Goal: Task Accomplishment & Management: Use online tool/utility

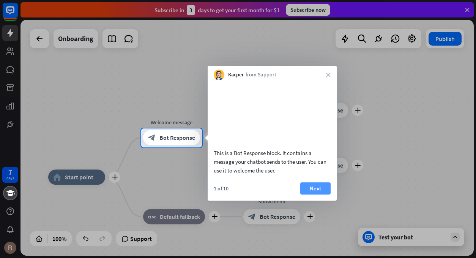
click at [326, 194] on button "Next" at bounding box center [315, 188] width 30 height 12
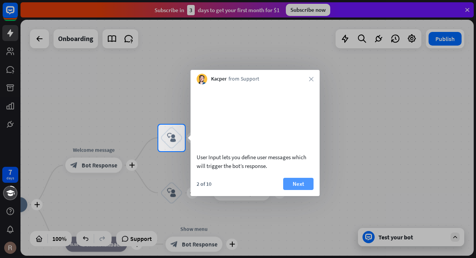
click at [293, 190] on button "Next" at bounding box center [298, 184] width 30 height 12
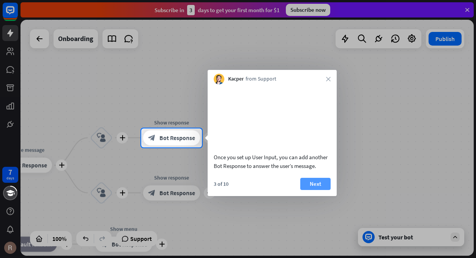
click at [313, 190] on button "Next" at bounding box center [315, 184] width 30 height 12
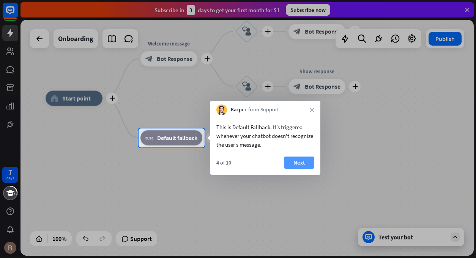
click at [304, 165] on button "Next" at bounding box center [299, 162] width 30 height 12
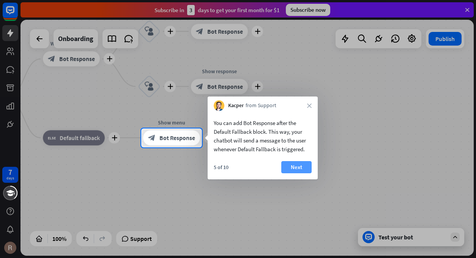
click at [305, 165] on button "Next" at bounding box center [296, 167] width 30 height 12
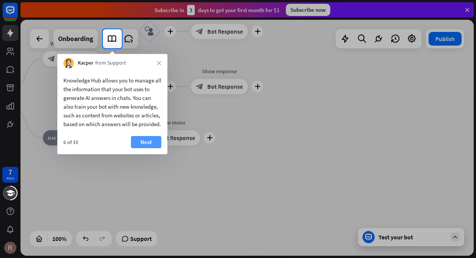
click at [150, 148] on button "Next" at bounding box center [146, 142] width 30 height 12
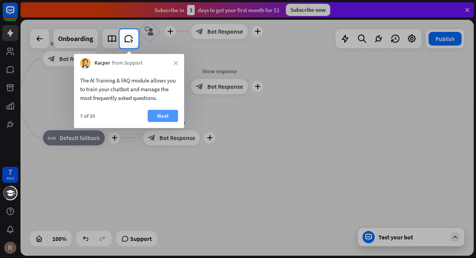
click at [173, 113] on button "Next" at bounding box center [163, 116] width 30 height 12
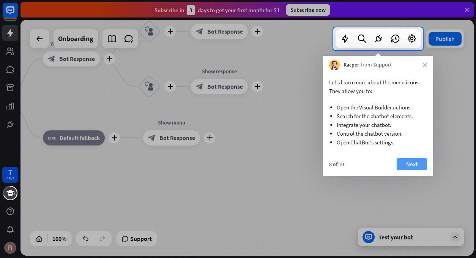
click at [412, 166] on button "Next" at bounding box center [412, 164] width 30 height 12
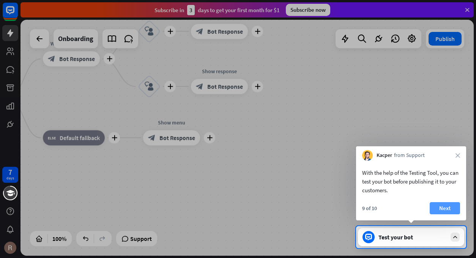
click at [446, 209] on button "Next" at bounding box center [445, 208] width 30 height 12
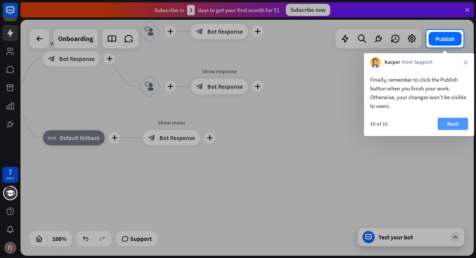
click at [452, 127] on button "Next" at bounding box center [453, 124] width 30 height 12
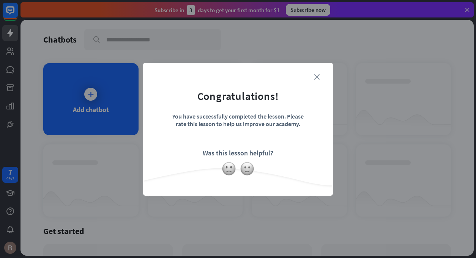
click at [316, 76] on icon "close" at bounding box center [317, 77] width 6 height 6
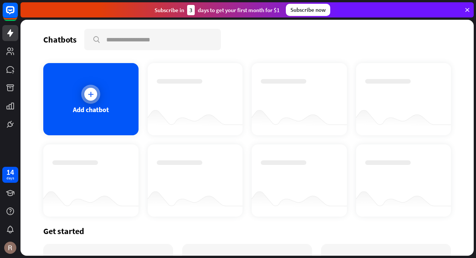
click at [95, 99] on div at bounding box center [90, 94] width 19 height 19
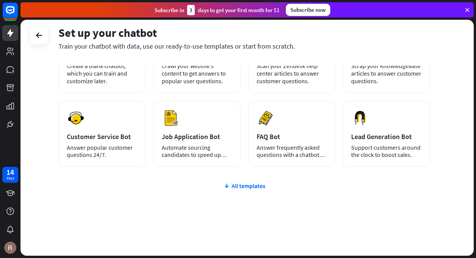
scroll to position [38, 0]
click at [250, 184] on div "All templates" at bounding box center [244, 186] width 372 height 8
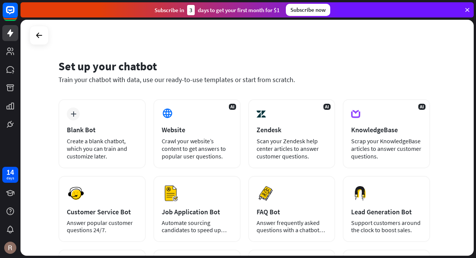
scroll to position [0, 0]
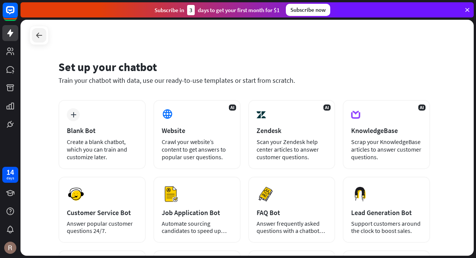
click at [35, 38] on icon at bounding box center [39, 35] width 9 height 9
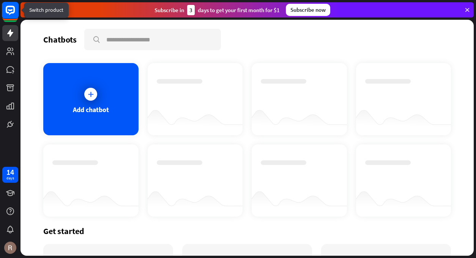
click at [13, 12] on rect at bounding box center [10, 10] width 17 height 17
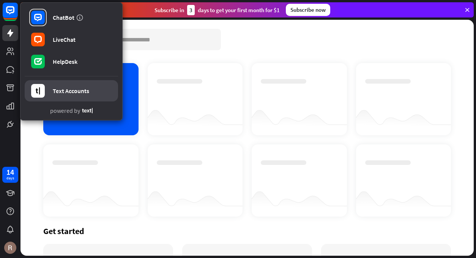
click at [63, 96] on link "Text Accounts" at bounding box center [71, 90] width 93 height 21
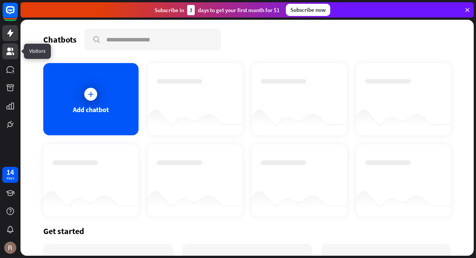
click at [13, 52] on icon at bounding box center [10, 51] width 9 height 9
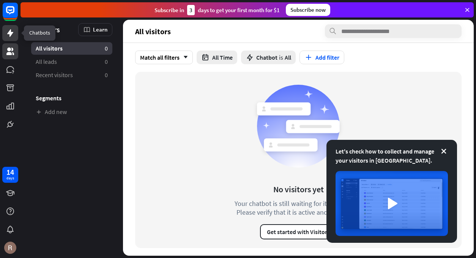
click at [10, 36] on icon at bounding box center [10, 33] width 6 height 8
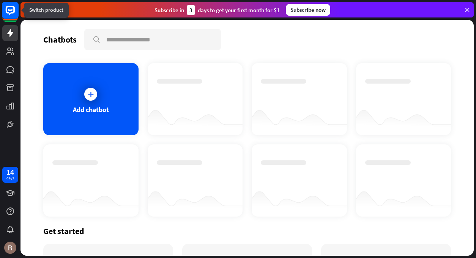
click at [8, 20] on rect at bounding box center [10, 13] width 16 height 16
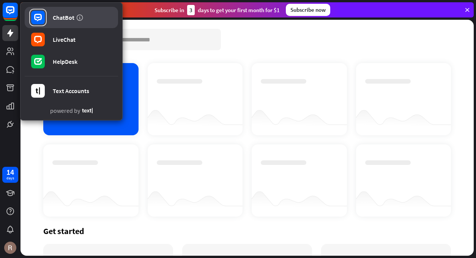
click at [73, 18] on div "ChatBot" at bounding box center [64, 18] width 22 height 8
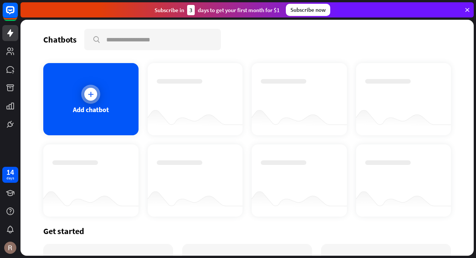
click at [92, 104] on div "Add chatbot" at bounding box center [90, 99] width 95 height 72
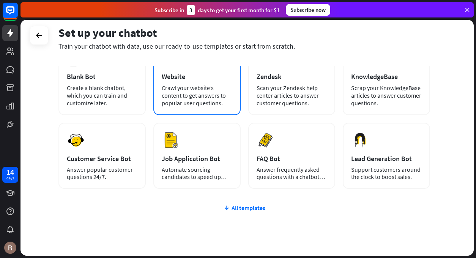
scroll to position [76, 0]
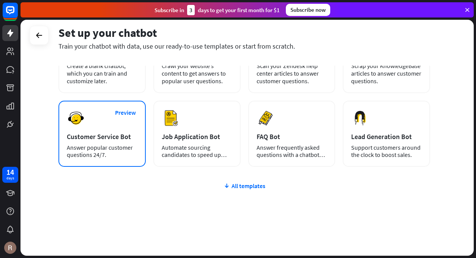
click at [111, 145] on div "Answer popular customer questions 24/7." at bounding box center [102, 151] width 71 height 14
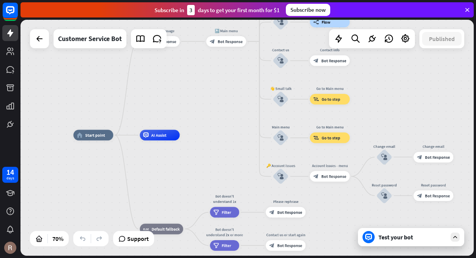
drag, startPoint x: 291, startPoint y: 123, endPoint x: 206, endPoint y: 130, distance: 84.6
click at [206, 130] on div "home_2 Start point Welcome message block_bot_response Bot Response 🔙 Main menu …" at bounding box center [248, 138] width 454 height 236
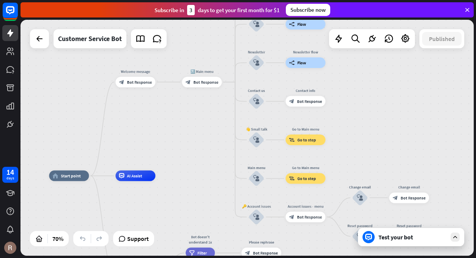
drag, startPoint x: 212, startPoint y: 107, endPoint x: 177, endPoint y: 103, distance: 35.1
click at [186, 115] on div "home_2 Start point Welcome message block_bot_response Bot Response 🔙 Main menu …" at bounding box center [248, 138] width 454 height 236
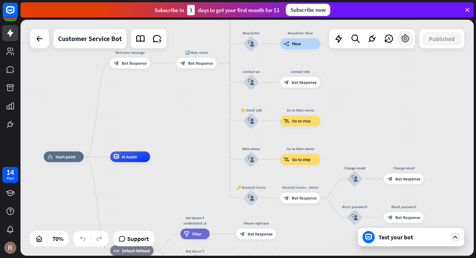
click at [405, 41] on icon at bounding box center [406, 39] width 10 height 10
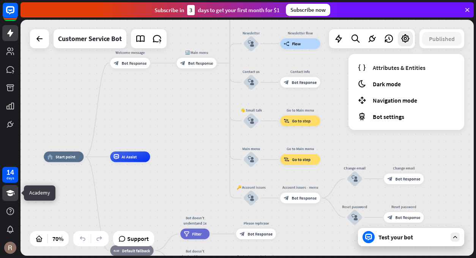
click at [9, 188] on icon at bounding box center [10, 192] width 9 height 9
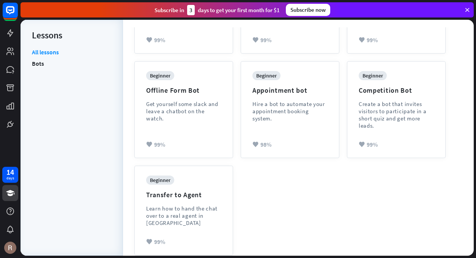
scroll to position [261, 0]
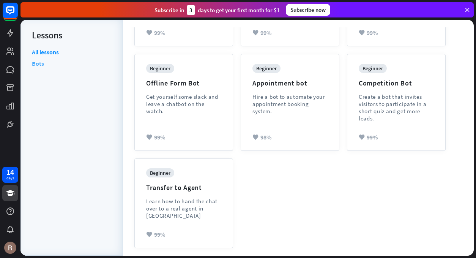
click at [40, 65] on link "Bots" at bounding box center [38, 63] width 12 height 11
click at [31, 63] on div "menu Lessons All lessons Bots" at bounding box center [72, 138] width 103 height 236
click at [34, 65] on link "Bots" at bounding box center [38, 63] width 12 height 11
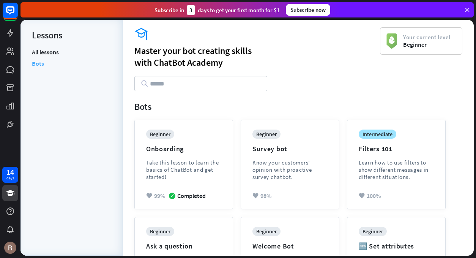
click at [38, 60] on link "Bots" at bounding box center [38, 63] width 12 height 11
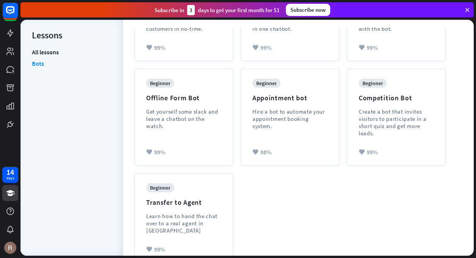
scroll to position [261, 0]
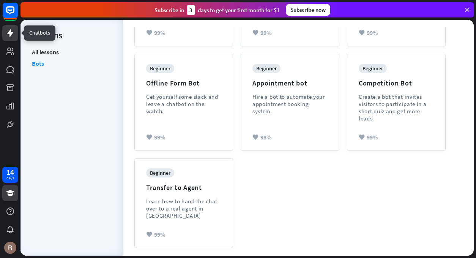
click at [15, 28] on link at bounding box center [10, 33] width 16 height 16
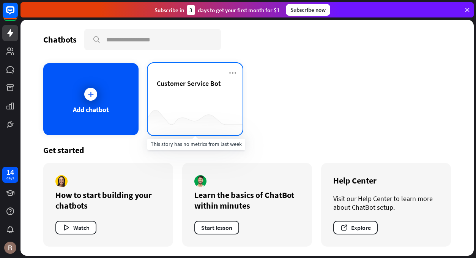
click at [187, 110] on div at bounding box center [195, 120] width 95 height 29
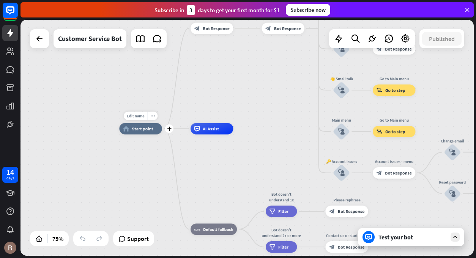
click at [148, 126] on span "Start point" at bounding box center [142, 129] width 21 height 6
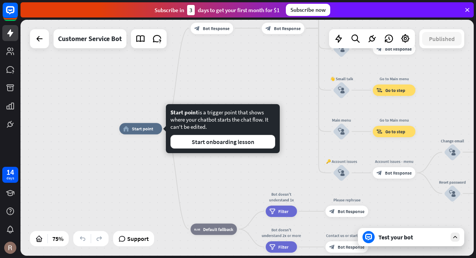
click at [261, 85] on div "home_2 Start point Welcome message block_bot_response Bot Response 🔙 Main menu …" at bounding box center [248, 138] width 454 height 236
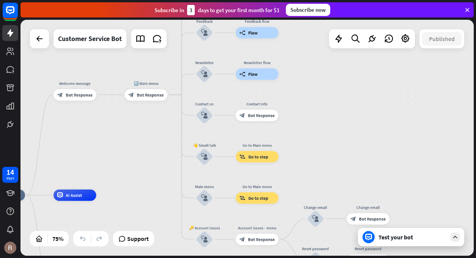
drag, startPoint x: 310, startPoint y: 127, endPoint x: 172, endPoint y: 195, distance: 153.7
click at [172, 195] on div "home_2 Start point Welcome message block_bot_response Bot Response 🔙 Main menu …" at bounding box center [248, 138] width 454 height 236
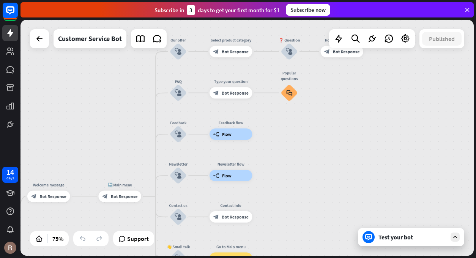
drag, startPoint x: 183, startPoint y: 72, endPoint x: 156, endPoint y: 175, distance: 107.1
click at [170, 175] on div "Edit name more_horiz plus Newsletter block_user_input" at bounding box center [178, 175] width 17 height 17
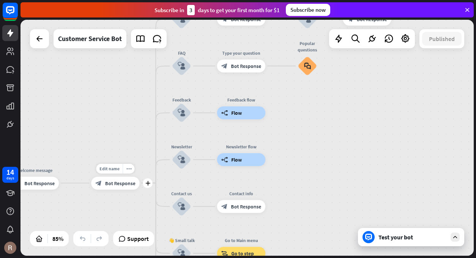
drag, startPoint x: 139, startPoint y: 184, endPoint x: 162, endPoint y: 89, distance: 97.7
click at [140, 177] on div "Edit name more_horiz plus 🔙 Main menu block_bot_response Bot Response" at bounding box center [115, 183] width 49 height 13
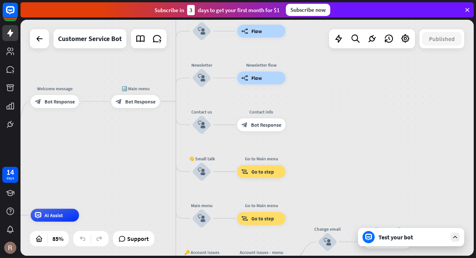
drag, startPoint x: 139, startPoint y: 187, endPoint x: 167, endPoint y: 93, distance: 98.1
click at [161, 110] on div "home_2 Start point Welcome message block_bot_response Bot Response Edit name mo…" at bounding box center [248, 138] width 454 height 236
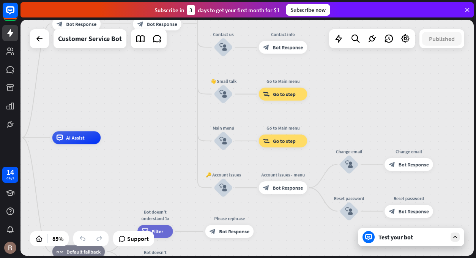
drag, startPoint x: 150, startPoint y: 179, endPoint x: 168, endPoint y: 60, distance: 120.3
click at [168, 137] on div "home_2 Start point Welcome message block_bot_response Bot Response 🔙 Main menu …" at bounding box center [165, 237] width 386 height 201
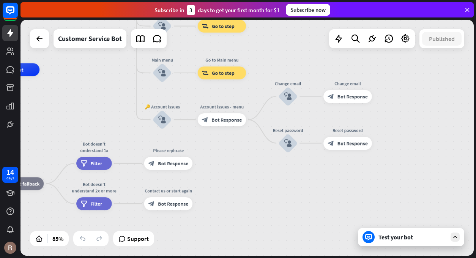
drag, startPoint x: 305, startPoint y: 145, endPoint x: 250, endPoint y: 183, distance: 66.9
click at [250, 183] on div "home_2 Start point Welcome message block_bot_response Bot Response 🔙 Main menu …" at bounding box center [103, 170] width 386 height 201
click at [345, 39] on div at bounding box center [338, 38] width 15 height 15
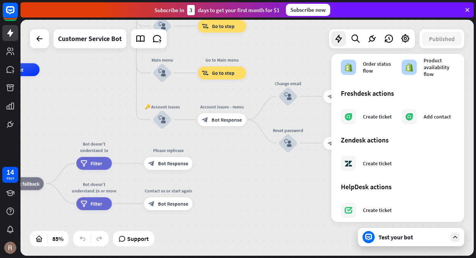
scroll to position [445, 0]
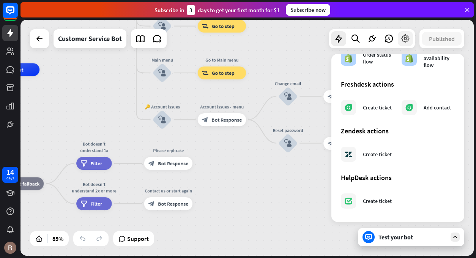
click at [406, 43] on icon at bounding box center [406, 39] width 10 height 10
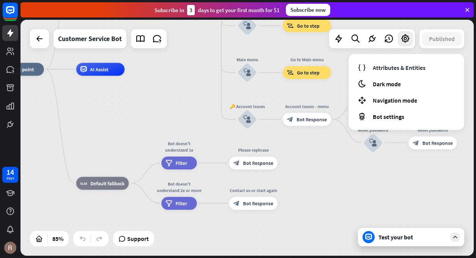
drag, startPoint x: 94, startPoint y: 110, endPoint x: 65, endPoint y: 122, distance: 32.2
click at [165, 109] on div "home_2 Start point Welcome message block_bot_response Bot Response 🔙 Main menu …" at bounding box center [188, 169] width 386 height 201
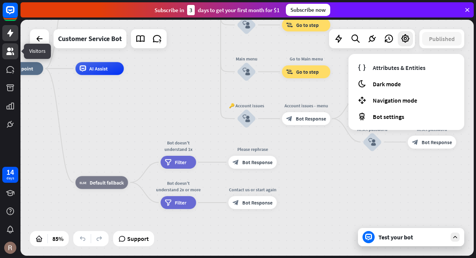
click at [11, 49] on icon at bounding box center [10, 51] width 9 height 9
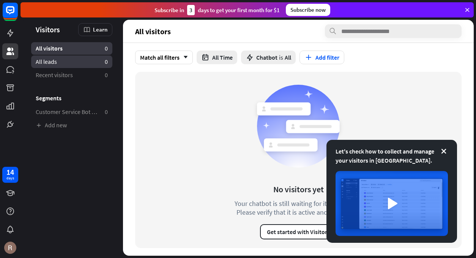
click at [40, 58] on span "All leads" at bounding box center [46, 62] width 21 height 8
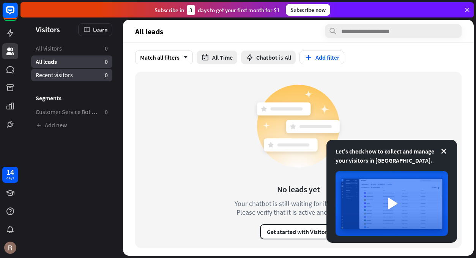
click at [50, 69] on link "Recent visitors 0" at bounding box center [71, 75] width 81 height 13
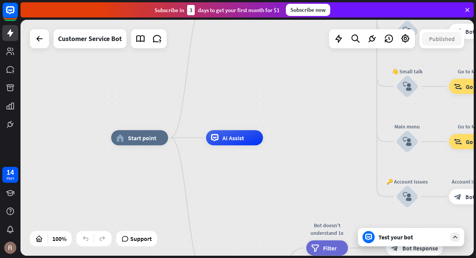
click at [248, 92] on div "home_2 Start point Welcome message block_bot_response Bot Response 🔙 Main menu …" at bounding box center [248, 138] width 454 height 236
click at [93, 40] on div "Customer Service Bot" at bounding box center [90, 38] width 64 height 19
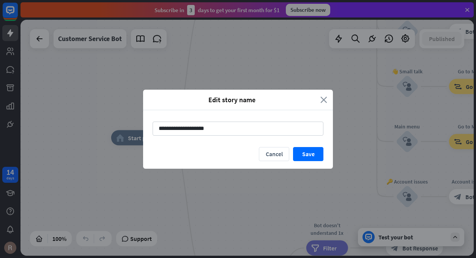
click at [322, 98] on icon "close" at bounding box center [324, 99] width 7 height 9
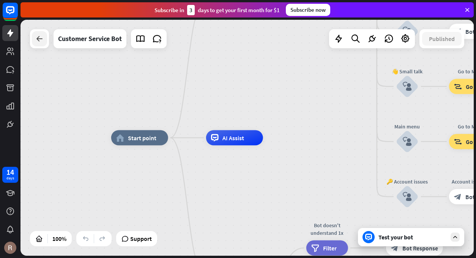
click at [46, 40] on div at bounding box center [39, 38] width 15 height 15
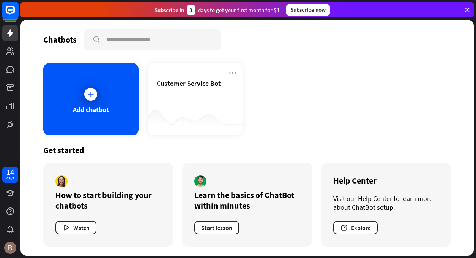
click at [8, 12] on rect at bounding box center [10, 10] width 17 height 17
